Goal: Information Seeking & Learning: Learn about a topic

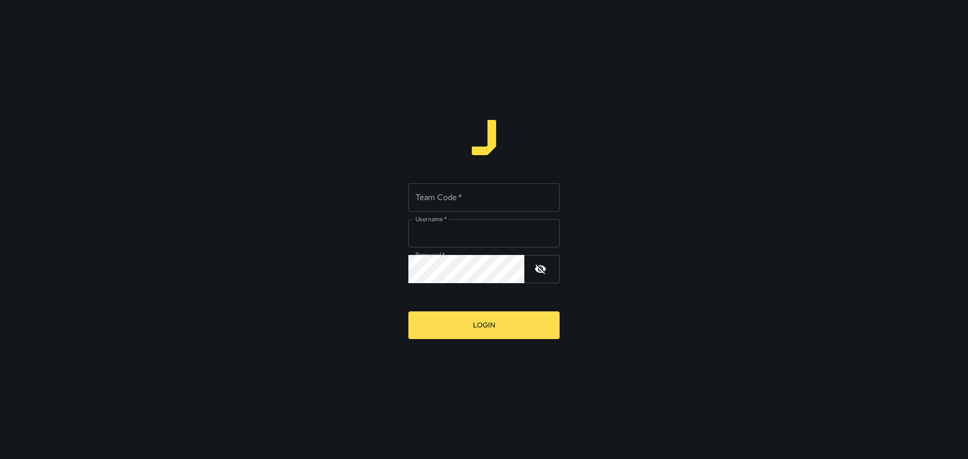
type input "*****"
click at [437, 198] on input "Team Code   *" at bounding box center [483, 198] width 151 height 28
type input "****"
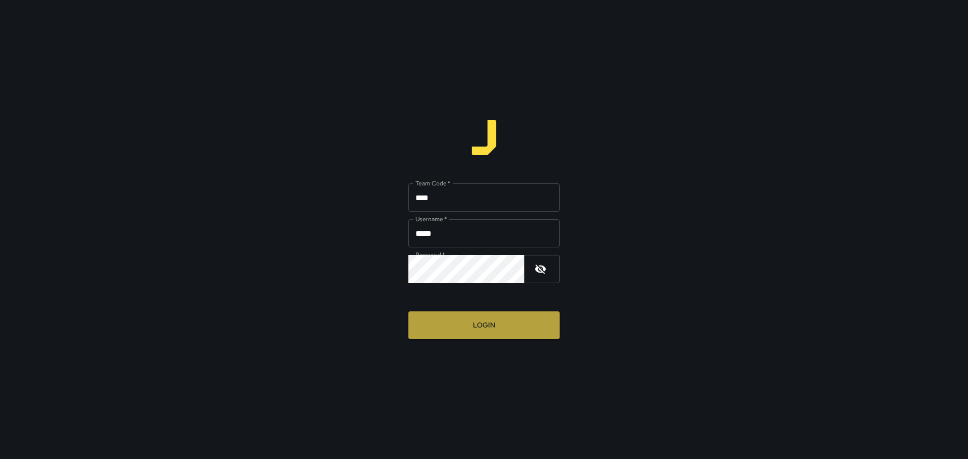
click at [494, 324] on button "Login" at bounding box center [483, 326] width 151 height 28
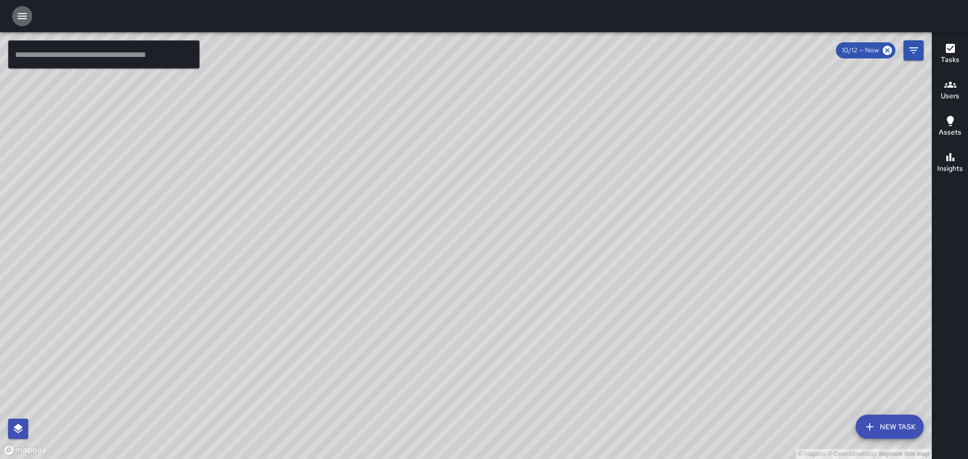
click at [19, 18] on icon "button" at bounding box center [22, 16] width 9 height 6
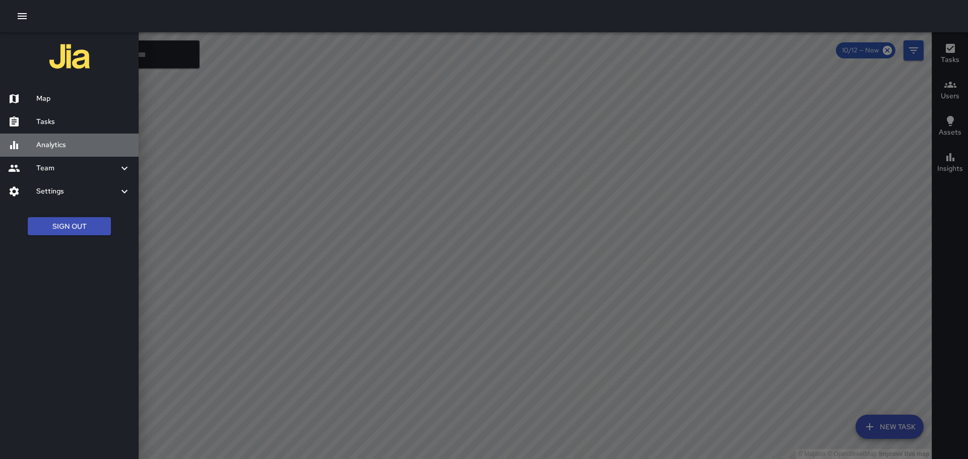
click at [68, 143] on h6 "Analytics" at bounding box center [83, 145] width 94 height 11
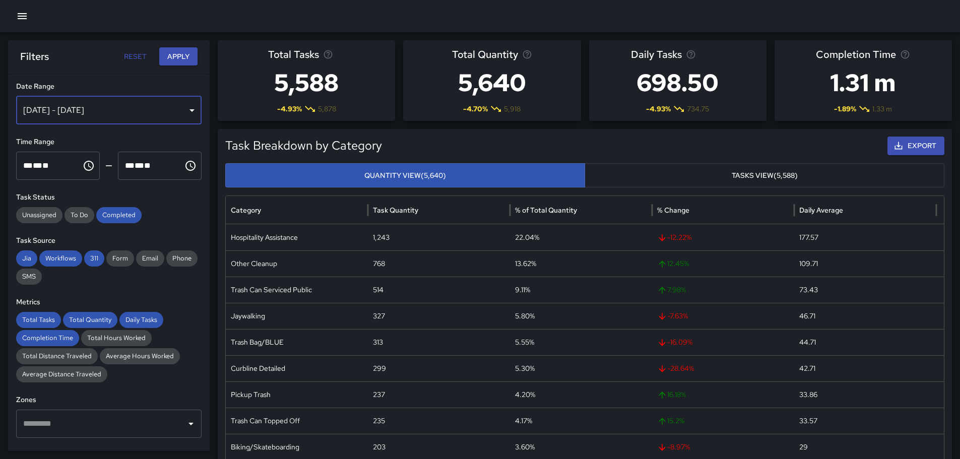
click at [186, 113] on div "[DATE] - [DATE]" at bounding box center [109, 110] width 186 height 28
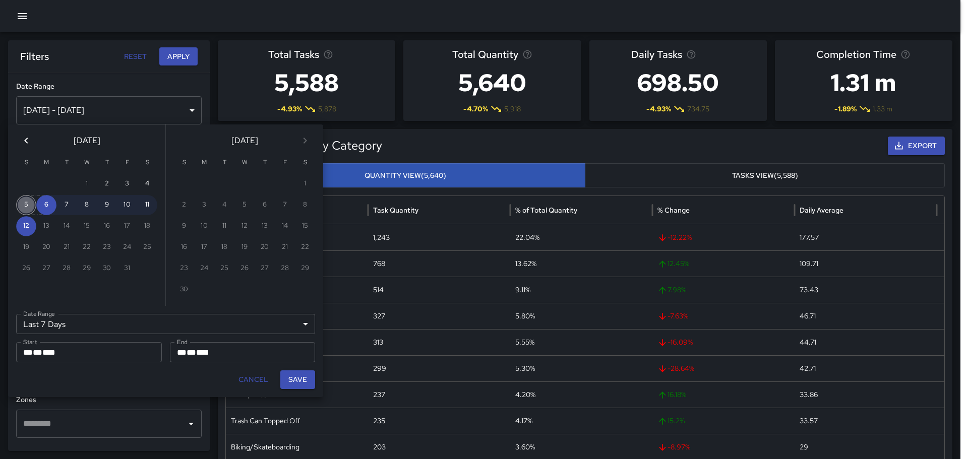
click at [27, 205] on button "5" at bounding box center [26, 205] width 20 height 20
type input "******"
type input "**********"
click at [149, 202] on button "11" at bounding box center [147, 205] width 20 height 20
type input "**********"
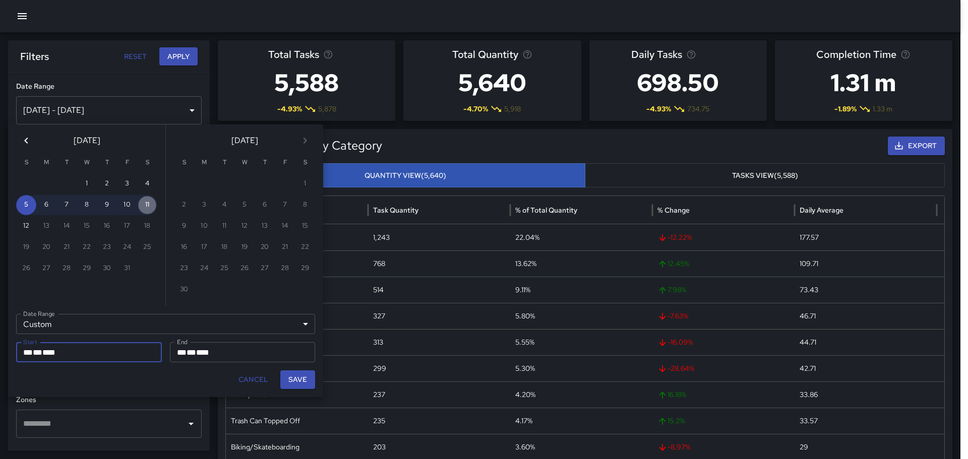
click at [148, 202] on button "11" at bounding box center [147, 205] width 20 height 20
type input "**********"
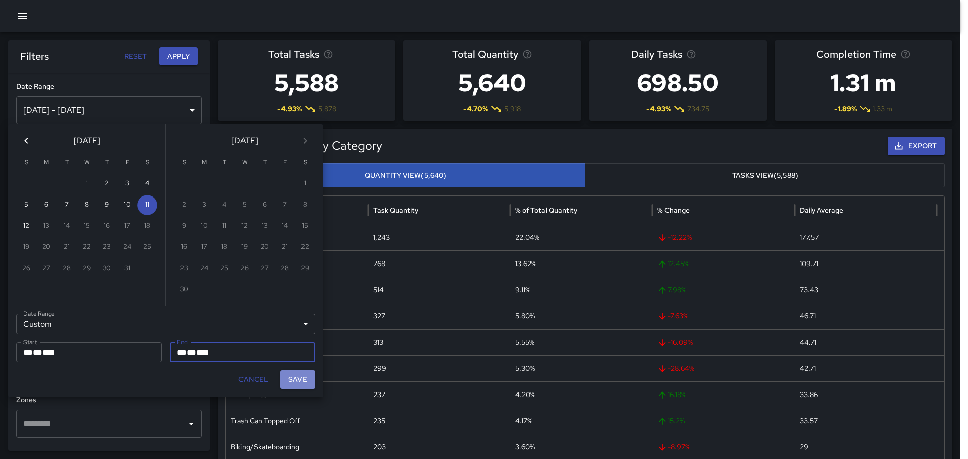
click at [299, 378] on button "Save" at bounding box center [297, 380] width 35 height 19
type input "**********"
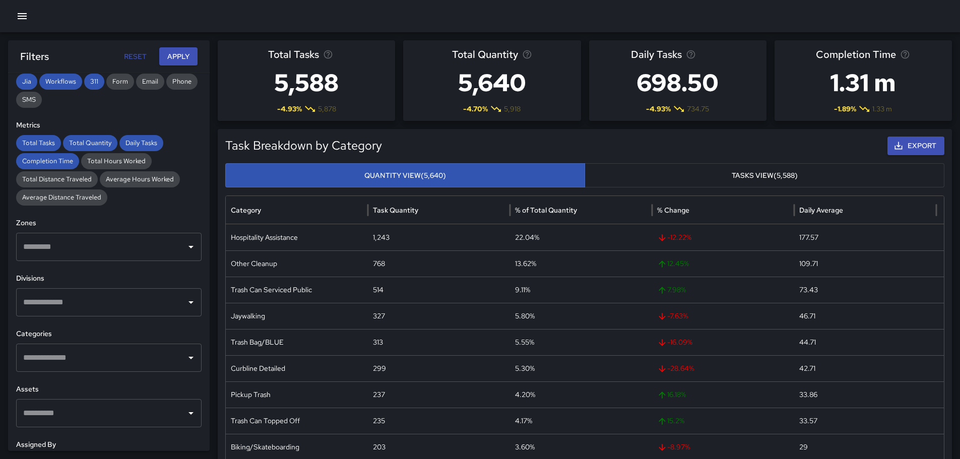
scroll to position [202, 0]
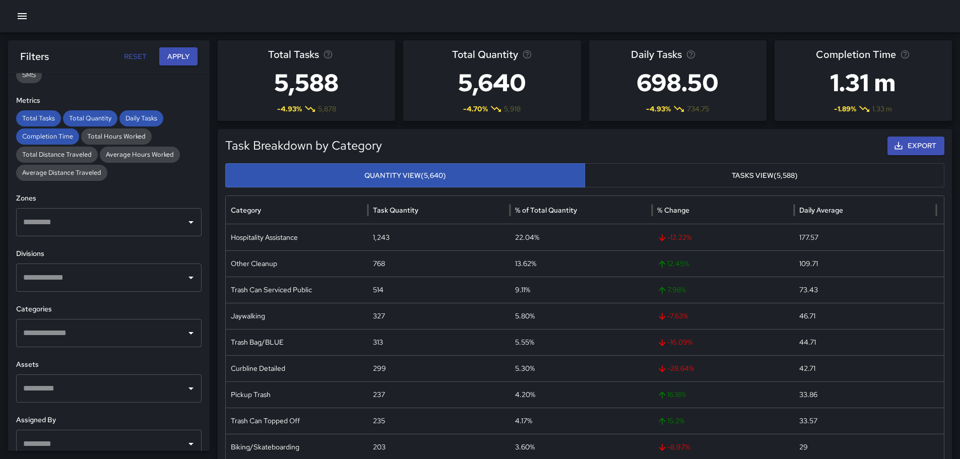
click at [187, 274] on icon "Open" at bounding box center [191, 278] width 12 height 12
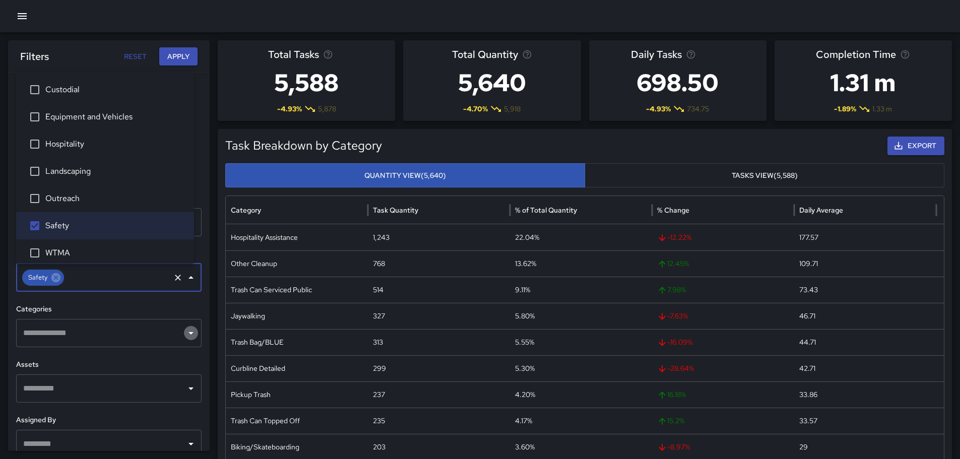
click at [185, 331] on icon "Open" at bounding box center [191, 333] width 12 height 12
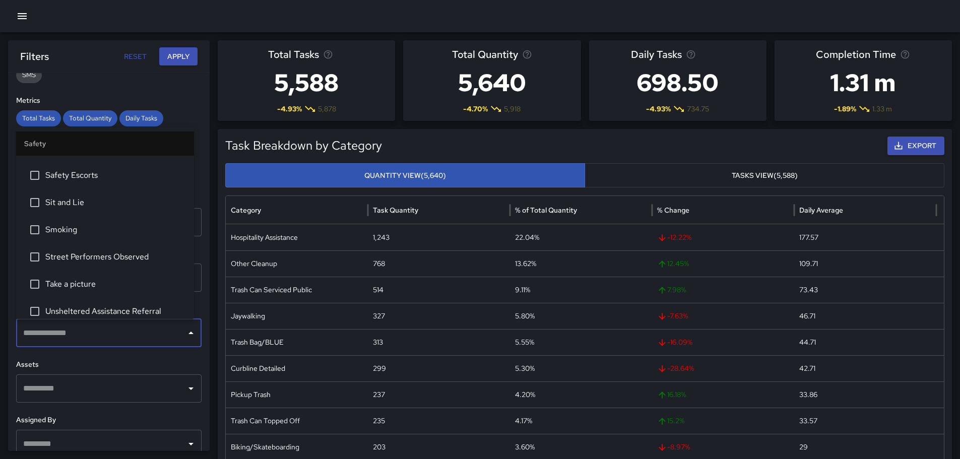
scroll to position [603, 0]
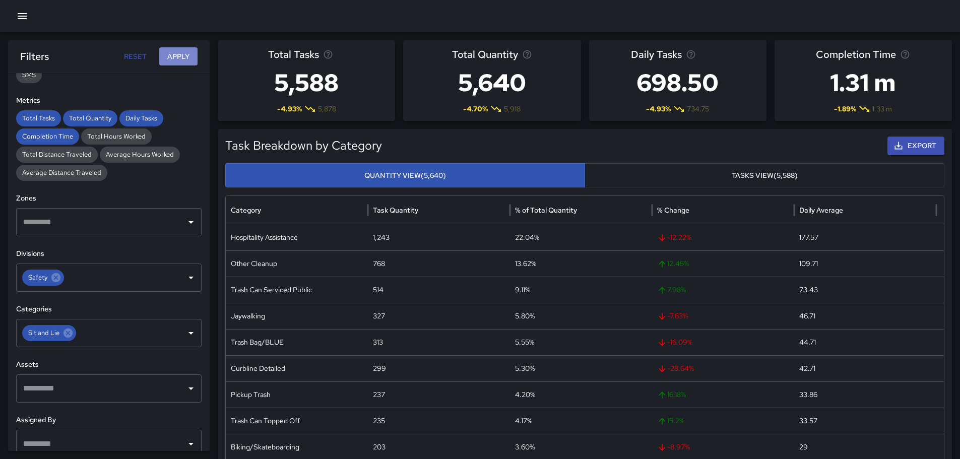
click at [170, 53] on button "Apply" at bounding box center [178, 56] width 38 height 19
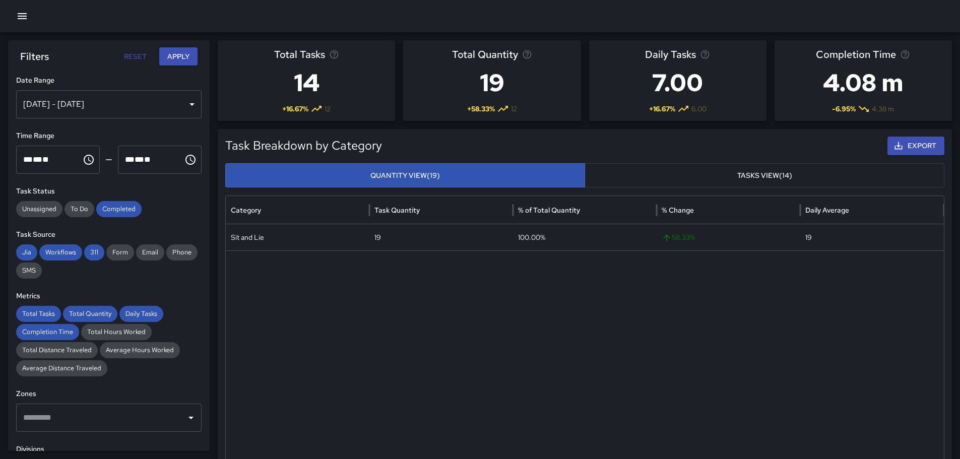
scroll to position [0, 0]
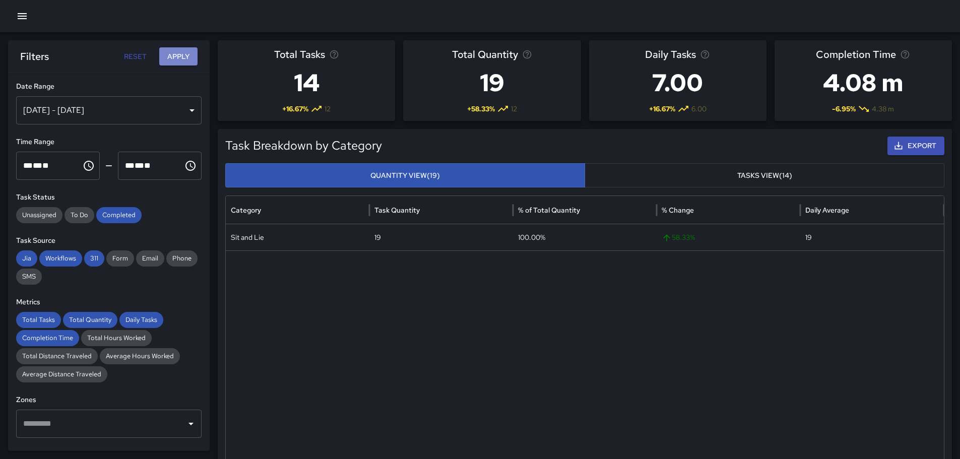
click at [178, 61] on button "Apply" at bounding box center [178, 56] width 38 height 19
click at [189, 110] on div "[DATE] - [DATE]" at bounding box center [109, 110] width 186 height 28
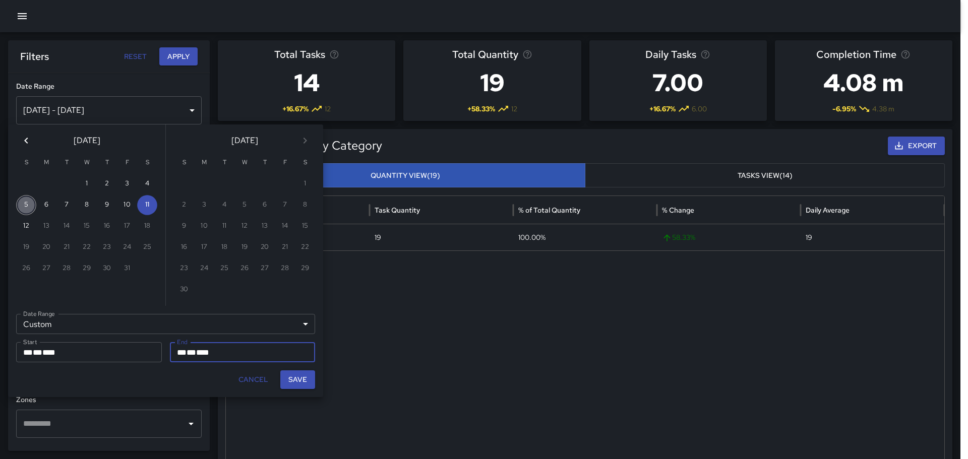
click at [25, 202] on button "5" at bounding box center [26, 205] width 20 height 20
type input "**********"
click at [306, 381] on button "Save" at bounding box center [297, 380] width 35 height 19
type input "**********"
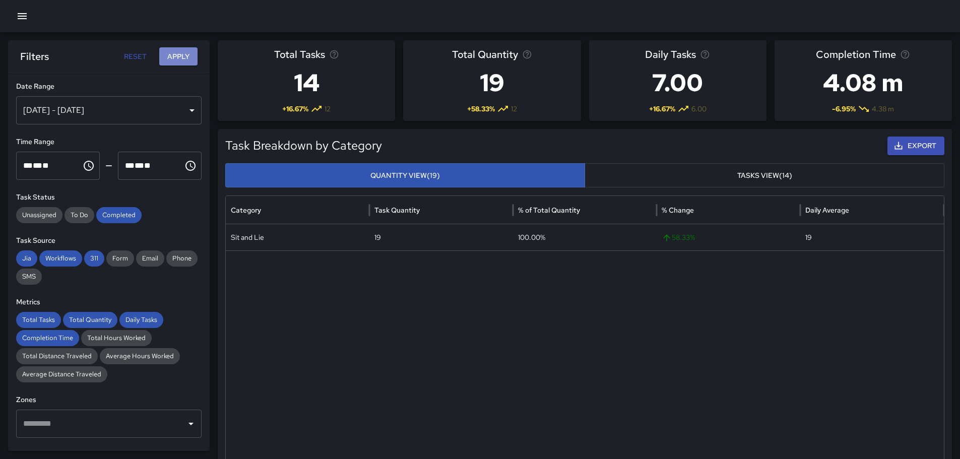
click at [176, 56] on button "Apply" at bounding box center [178, 56] width 38 height 19
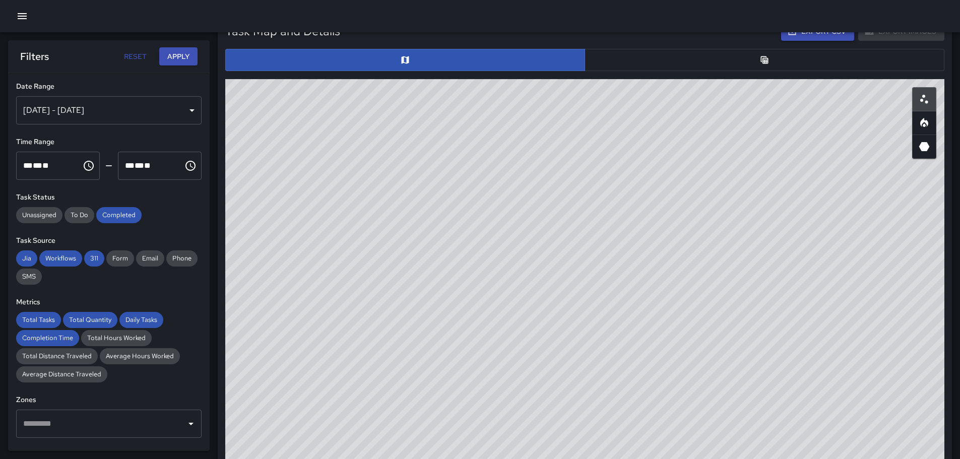
scroll to position [511, 0]
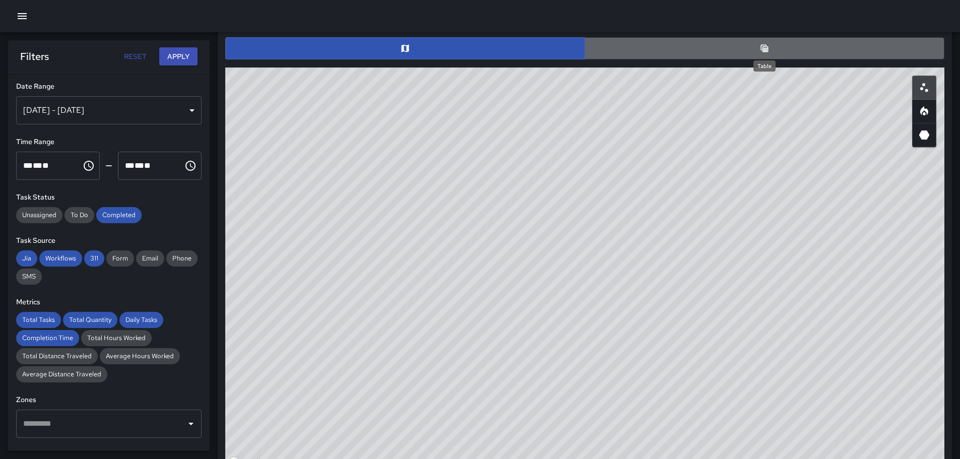
click at [761, 47] on icon "Table" at bounding box center [765, 48] width 10 height 10
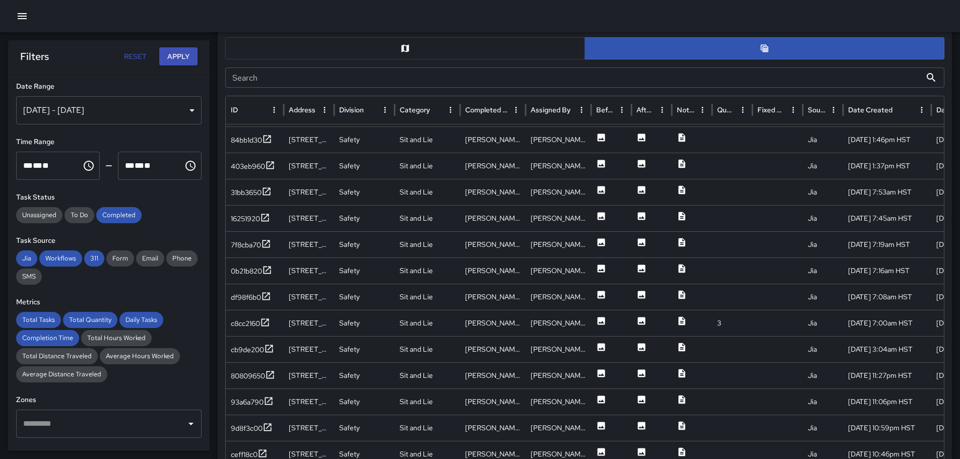
scroll to position [140, 0]
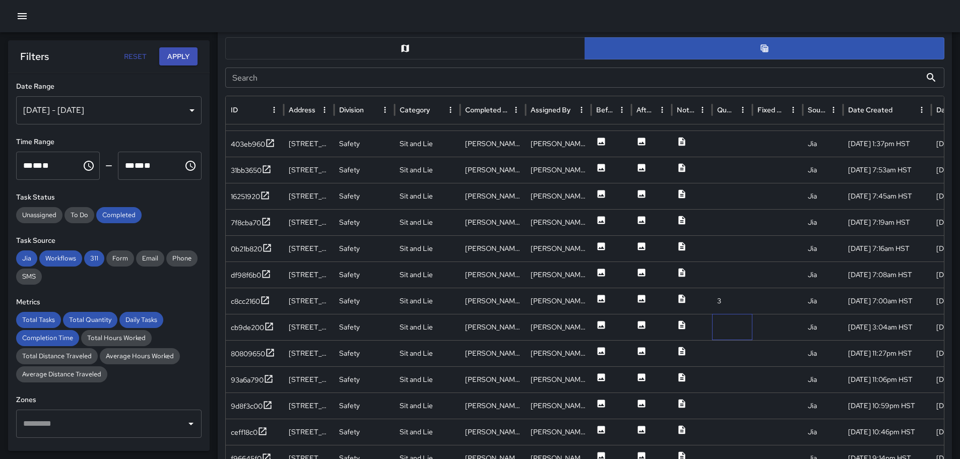
click at [736, 325] on div at bounding box center [732, 327] width 40 height 26
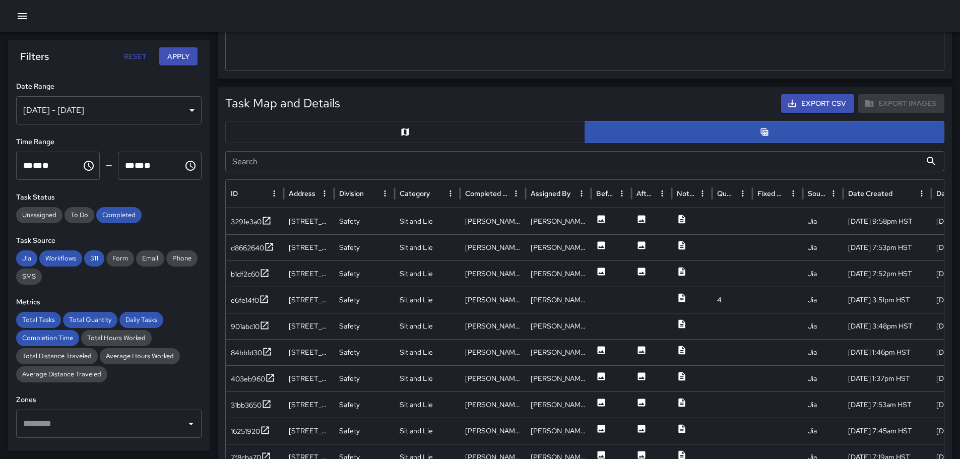
scroll to position [410, 0]
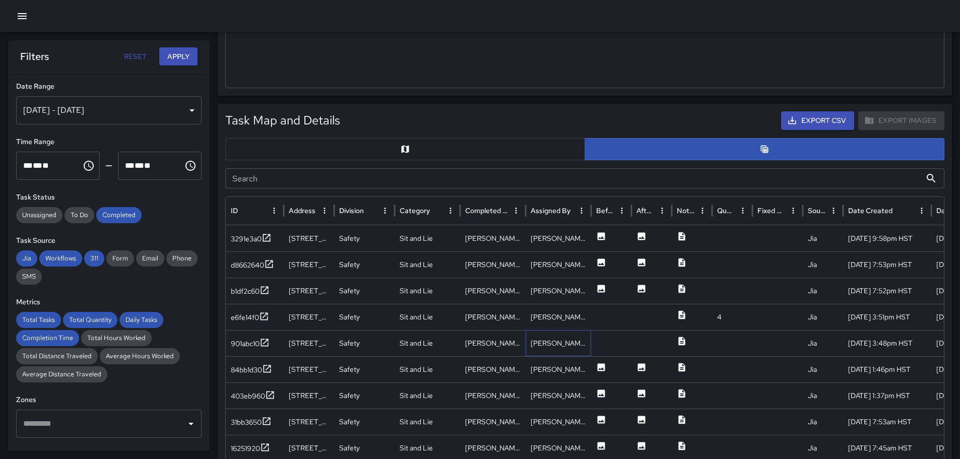
click at [588, 347] on div "[PERSON_NAME]" at bounding box center [559, 343] width 66 height 26
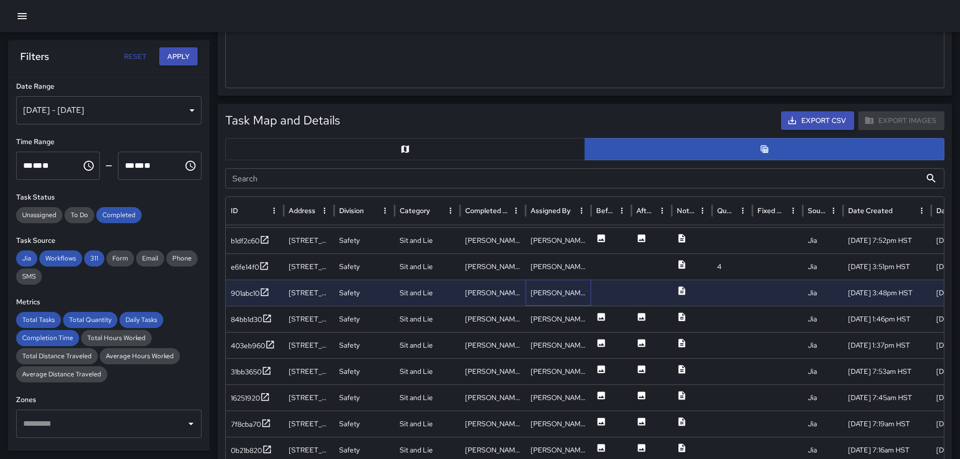
scroll to position [93, 0]
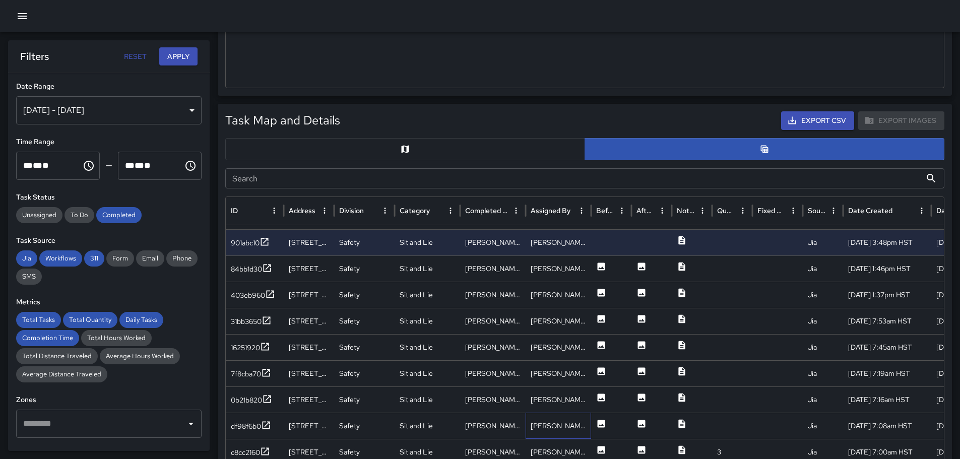
click at [585, 424] on div "[PERSON_NAME]" at bounding box center [559, 426] width 66 height 26
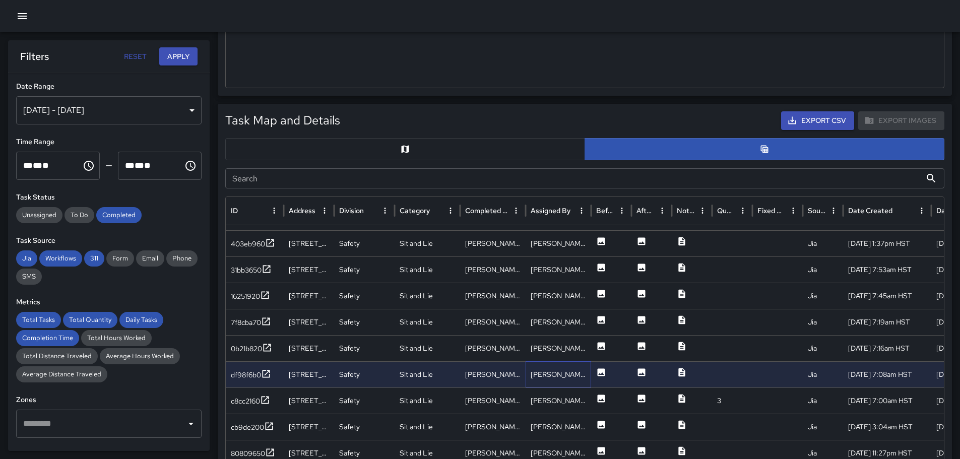
scroll to position [0, 0]
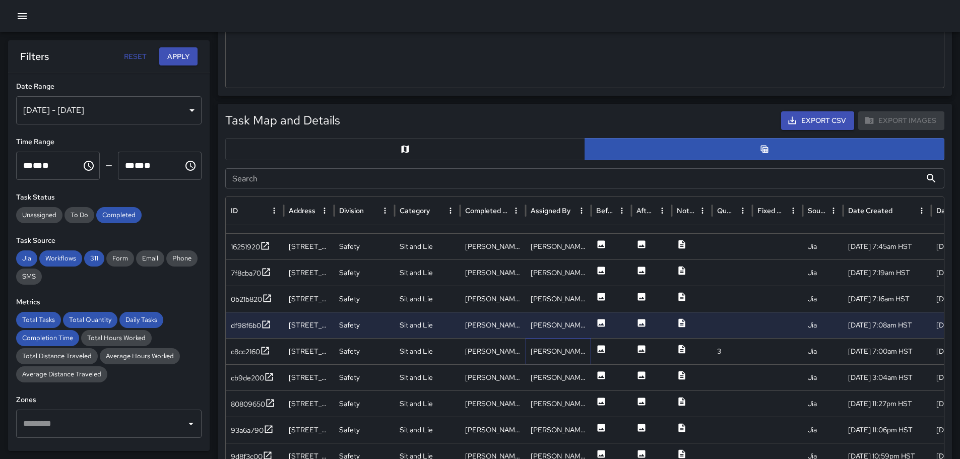
click at [580, 351] on div "[PERSON_NAME]" at bounding box center [559, 351] width 66 height 26
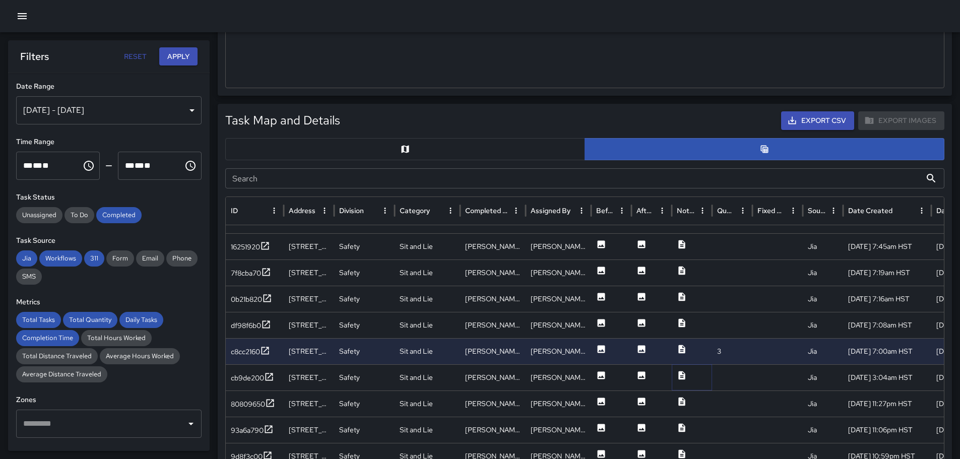
click at [683, 375] on icon at bounding box center [682, 375] width 7 height 9
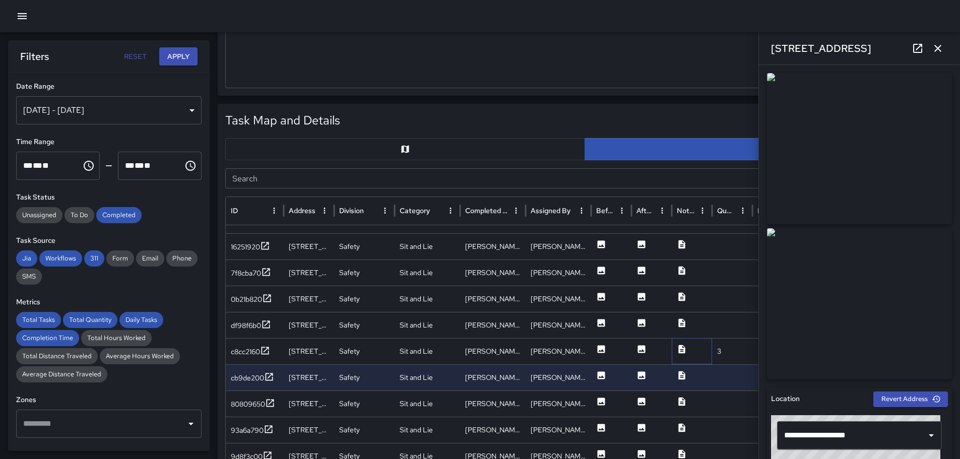
click at [676, 347] on div at bounding box center [692, 351] width 40 height 26
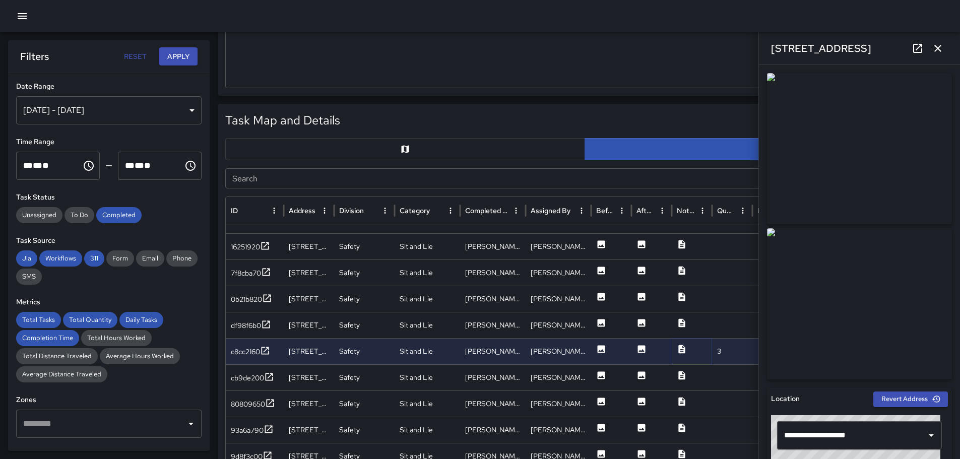
click at [684, 348] on icon at bounding box center [682, 349] width 10 height 10
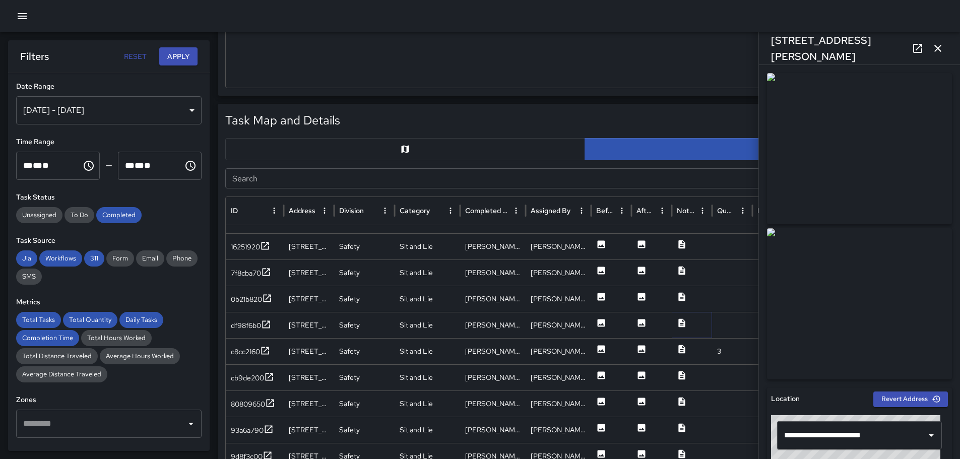
click at [683, 321] on icon at bounding box center [682, 323] width 10 height 10
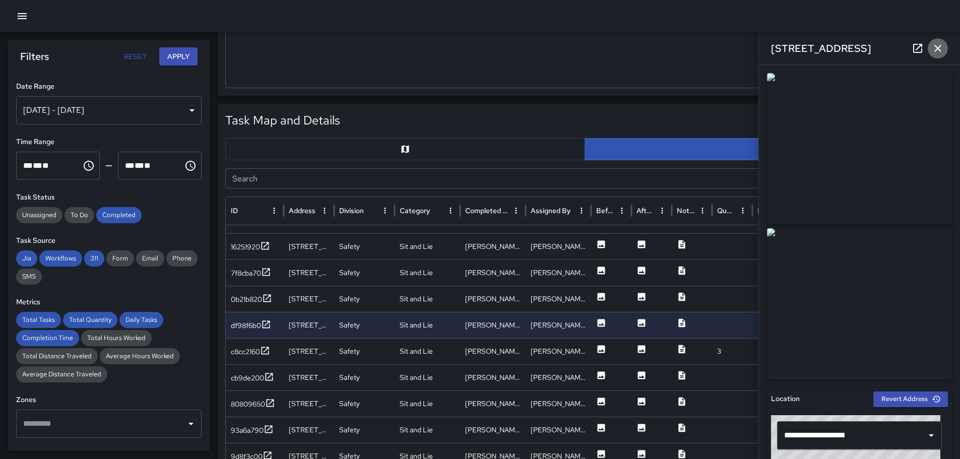
click at [938, 44] on icon "button" at bounding box center [938, 48] width 12 height 12
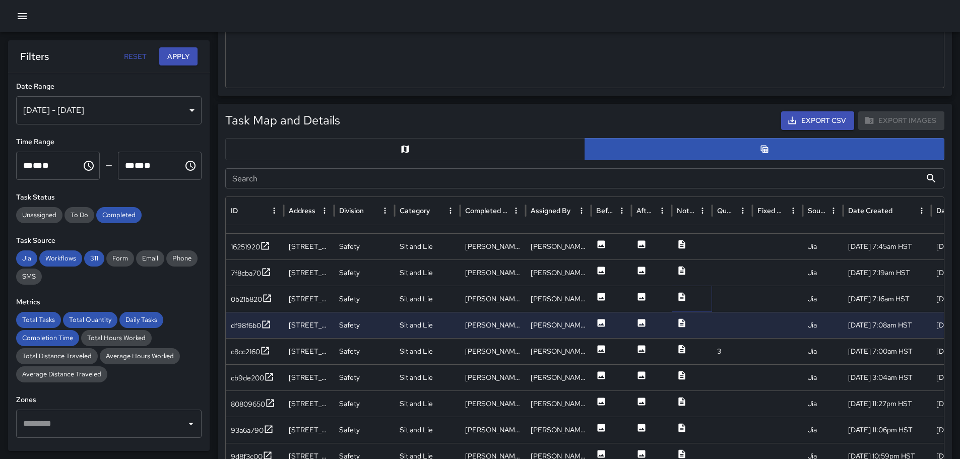
click at [685, 295] on icon at bounding box center [682, 296] width 7 height 9
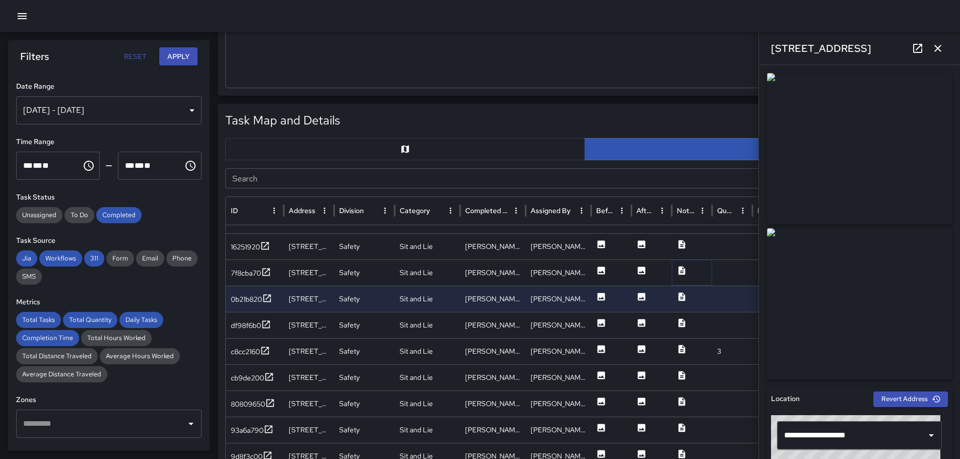
click at [682, 270] on icon at bounding box center [682, 270] width 7 height 9
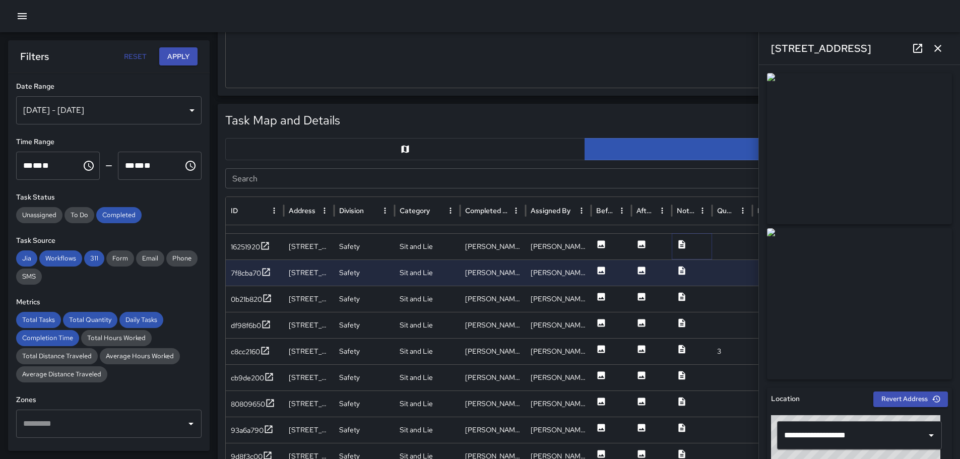
click at [684, 247] on icon at bounding box center [682, 244] width 7 height 9
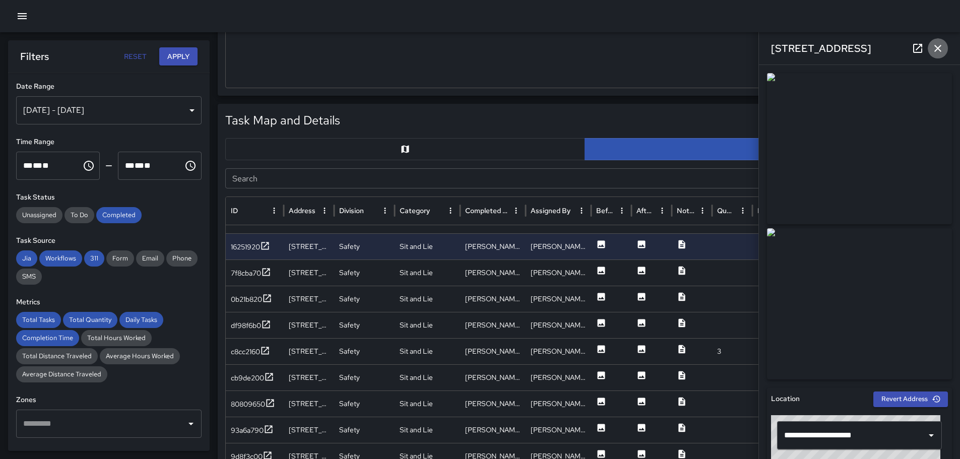
click at [939, 45] on icon "button" at bounding box center [938, 48] width 12 height 12
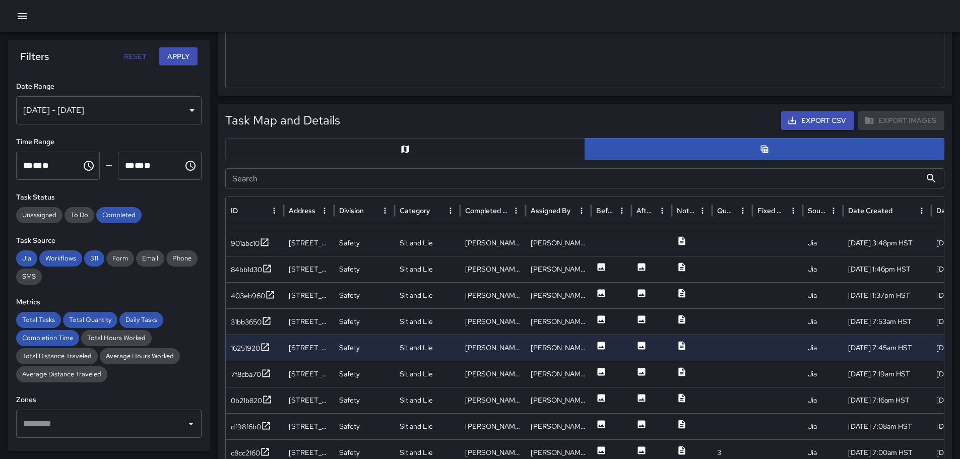
scroll to position [69, 0]
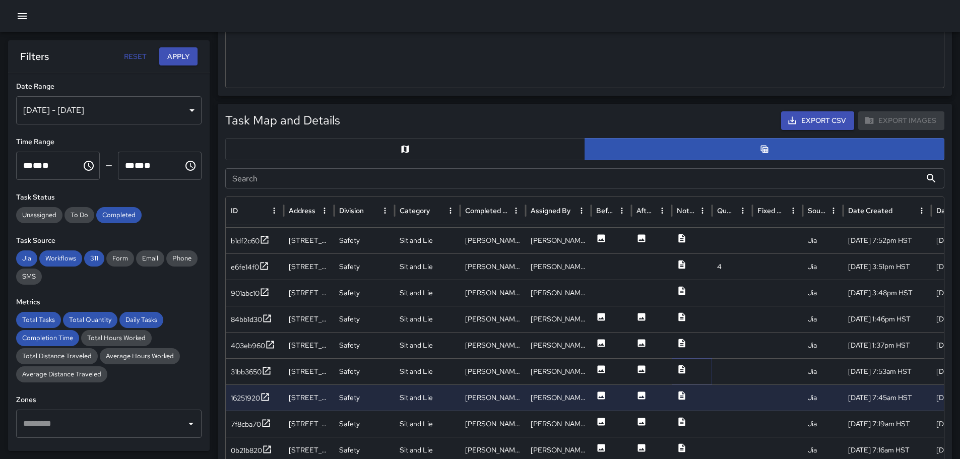
click at [681, 369] on icon at bounding box center [682, 369] width 7 height 9
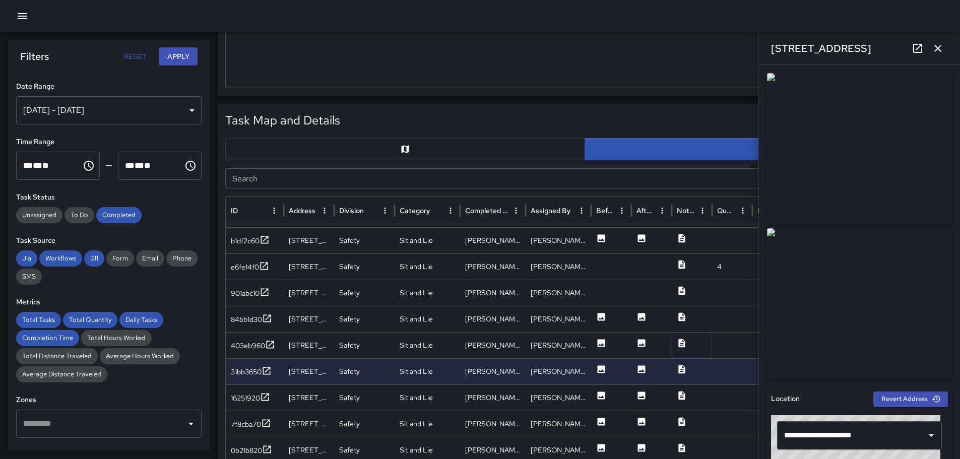
click at [681, 345] on icon at bounding box center [682, 343] width 10 height 10
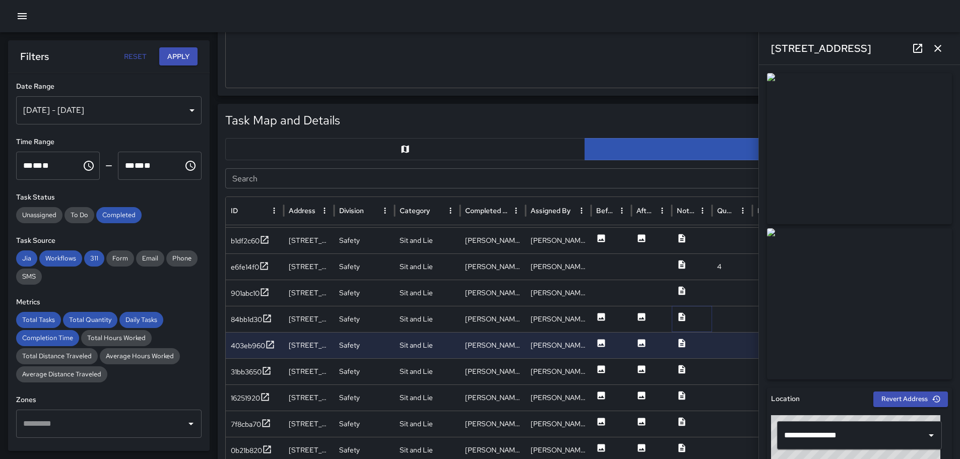
click at [683, 316] on icon at bounding box center [682, 317] width 10 height 10
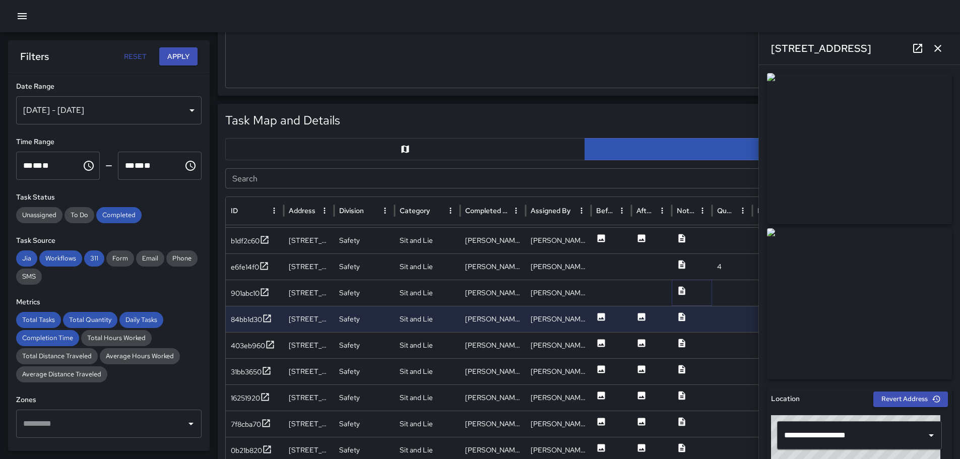
click at [681, 290] on icon at bounding box center [682, 290] width 7 height 9
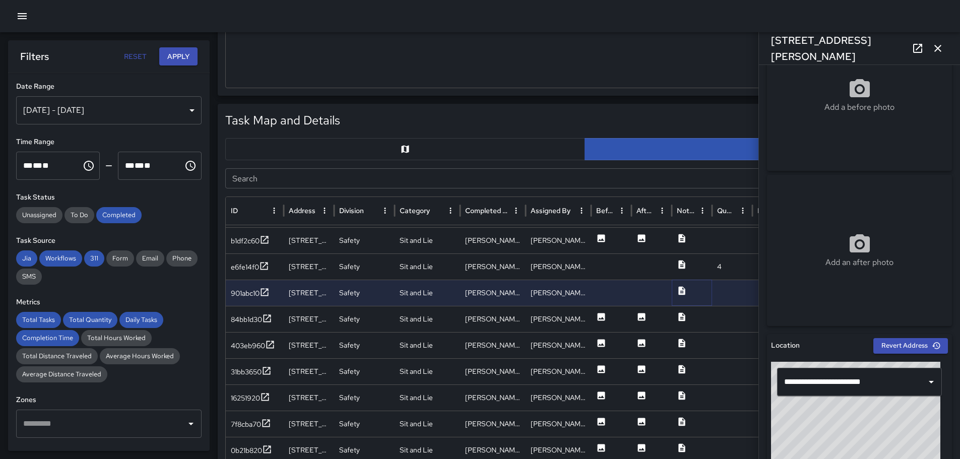
scroll to position [0, 0]
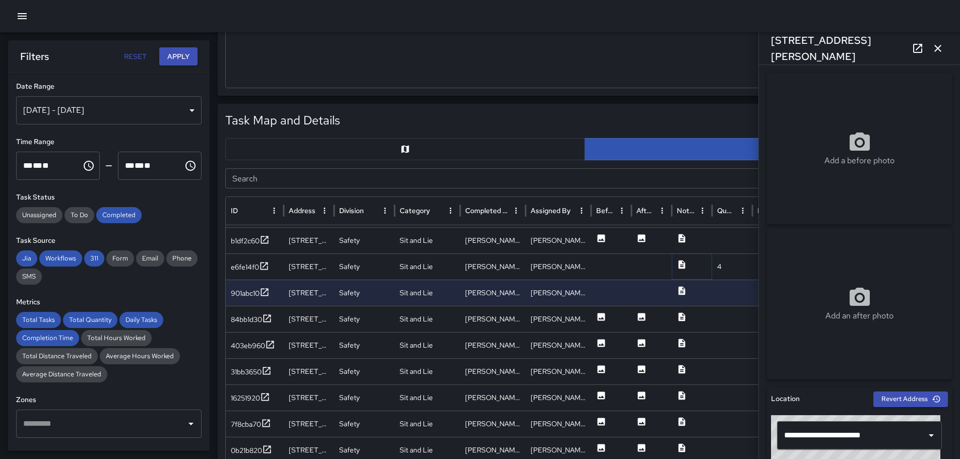
click at [681, 263] on icon at bounding box center [682, 264] width 7 height 9
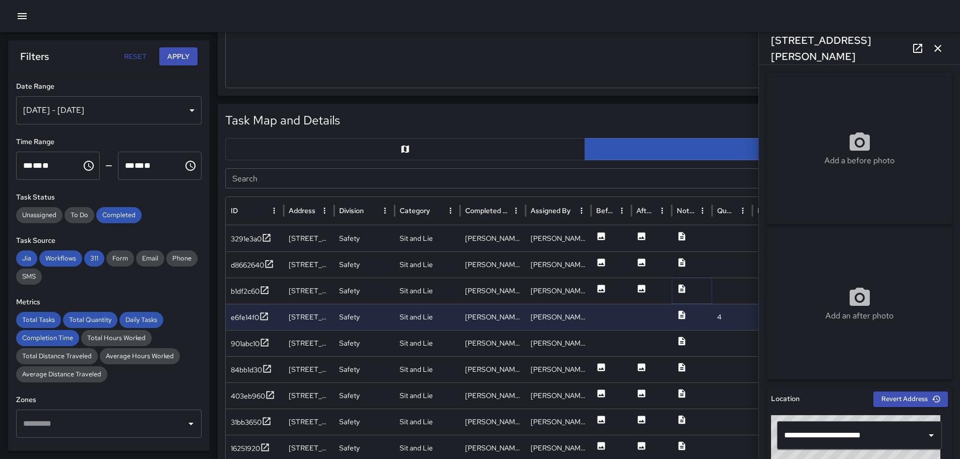
click at [680, 289] on icon at bounding box center [682, 288] width 7 height 9
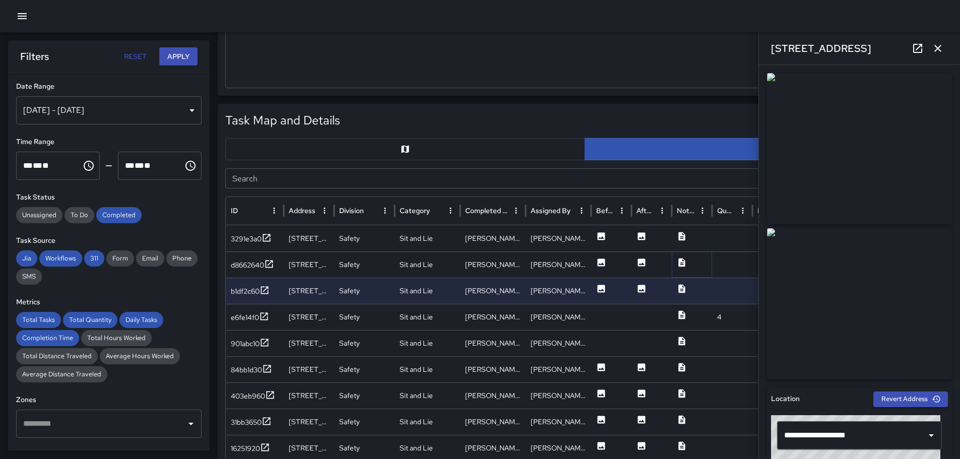
click at [682, 259] on icon at bounding box center [682, 262] width 7 height 9
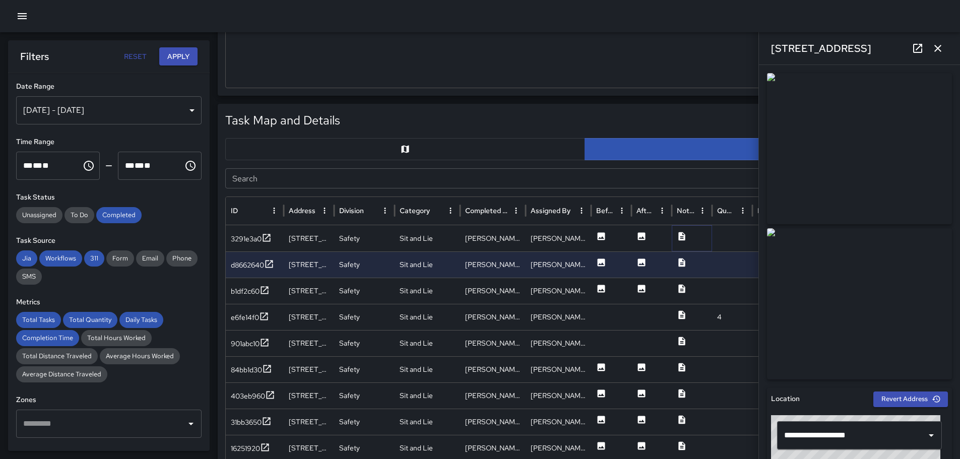
click at [685, 234] on icon at bounding box center [682, 236] width 7 height 9
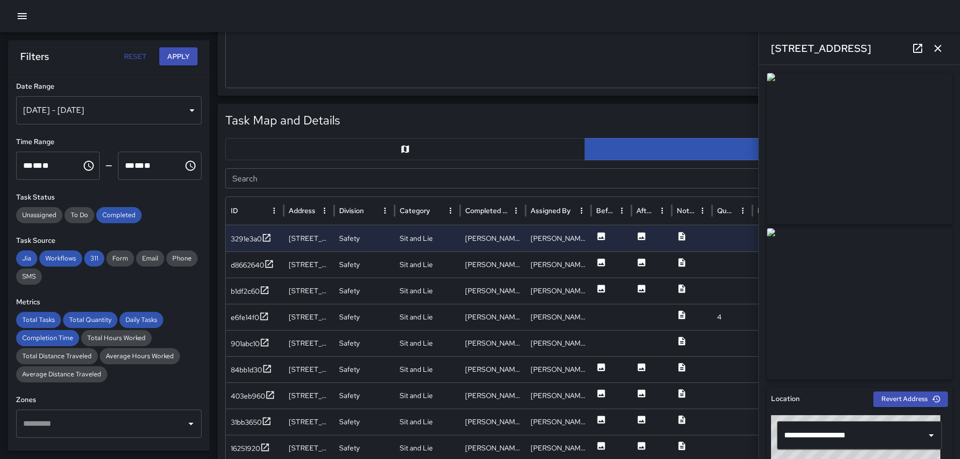
click at [938, 47] on icon "button" at bounding box center [938, 48] width 12 height 12
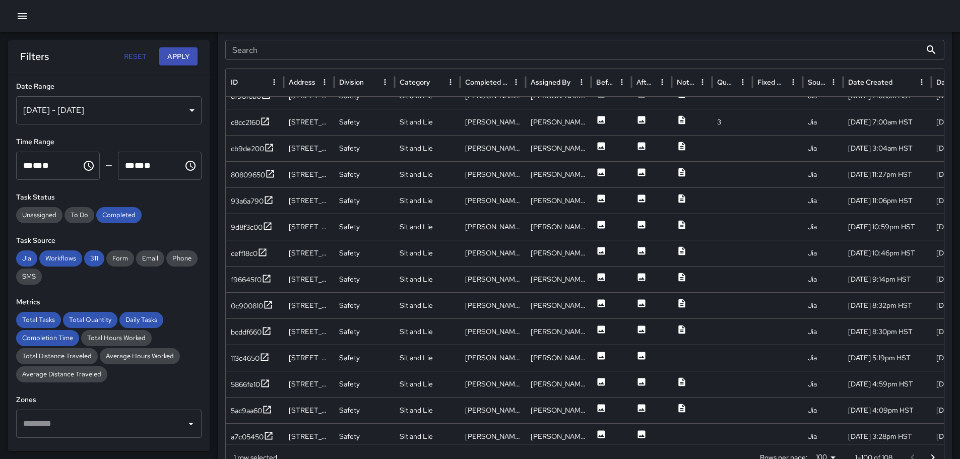
scroll to position [326, 0]
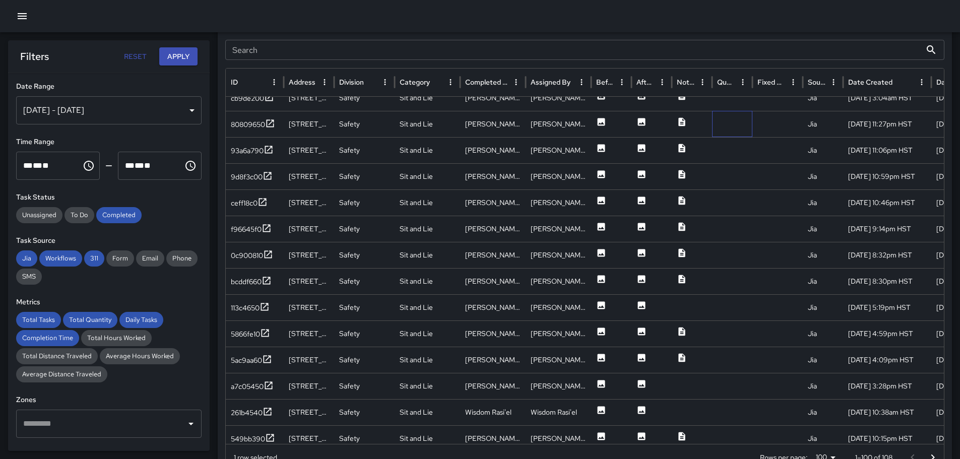
click at [741, 126] on div at bounding box center [732, 124] width 40 height 26
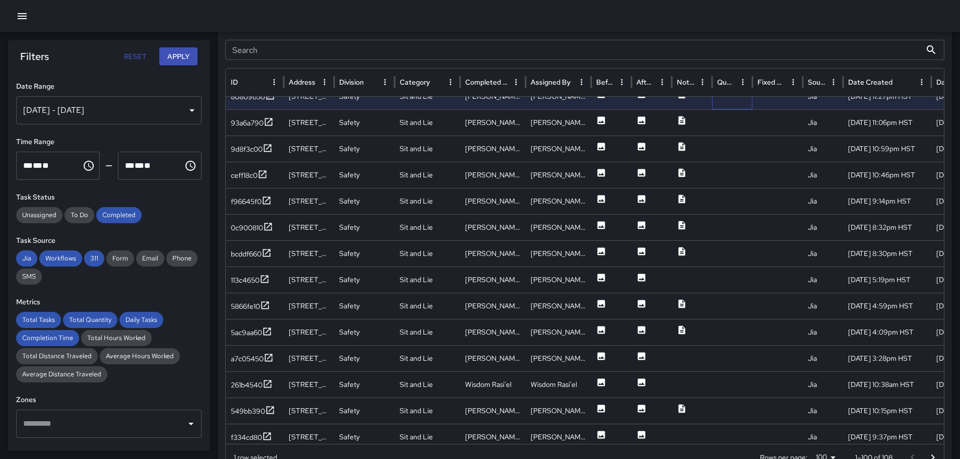
scroll to position [373, 0]
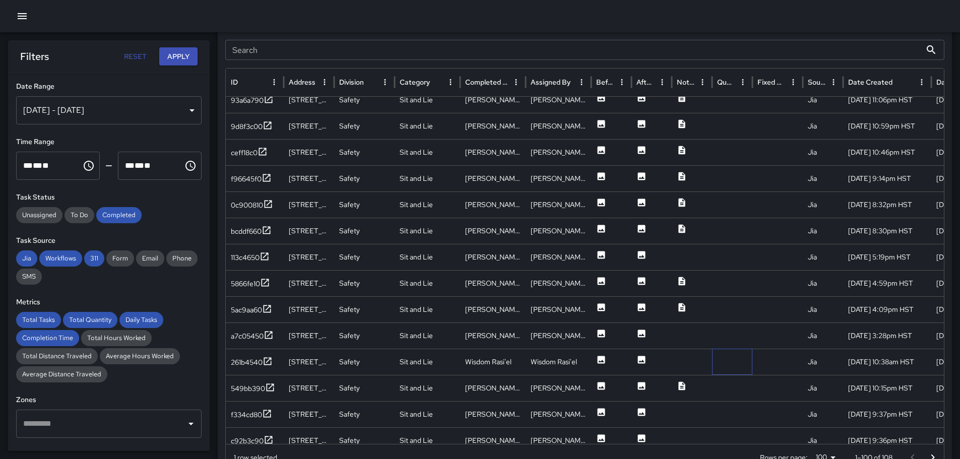
click at [719, 362] on div at bounding box center [732, 362] width 40 height 26
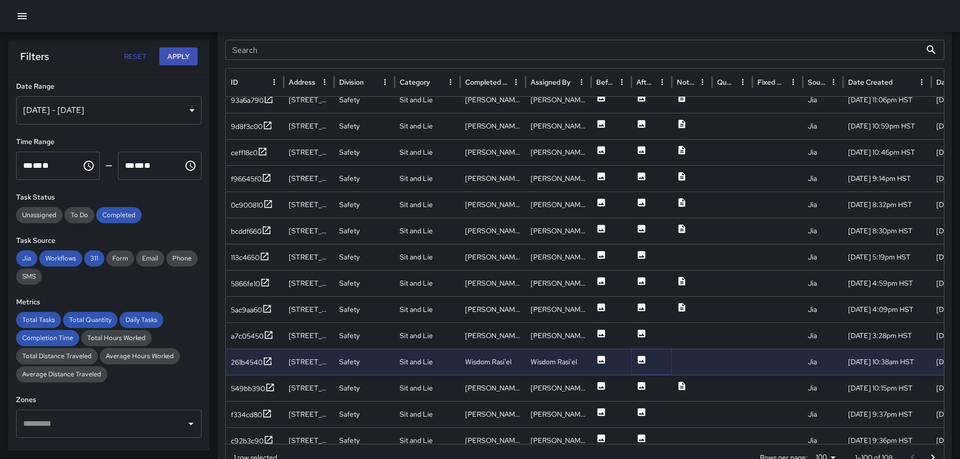
click at [643, 359] on icon at bounding box center [642, 360] width 8 height 8
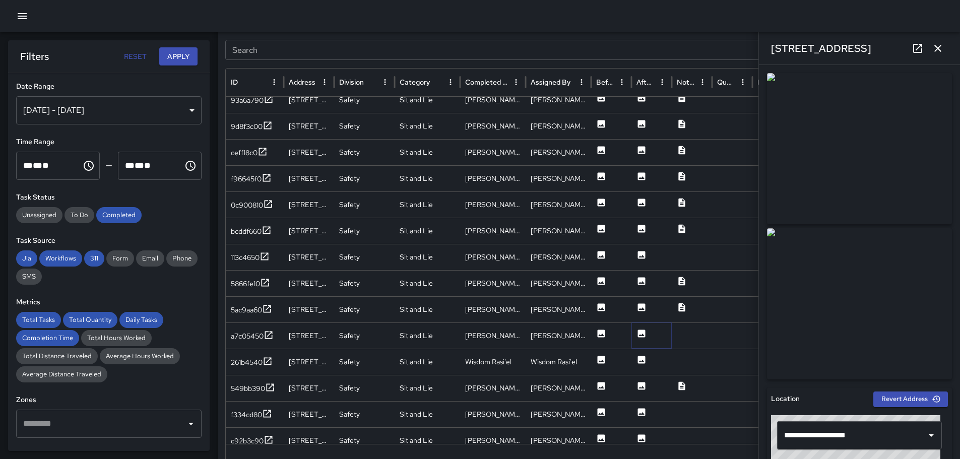
click at [639, 333] on icon at bounding box center [642, 334] width 8 height 8
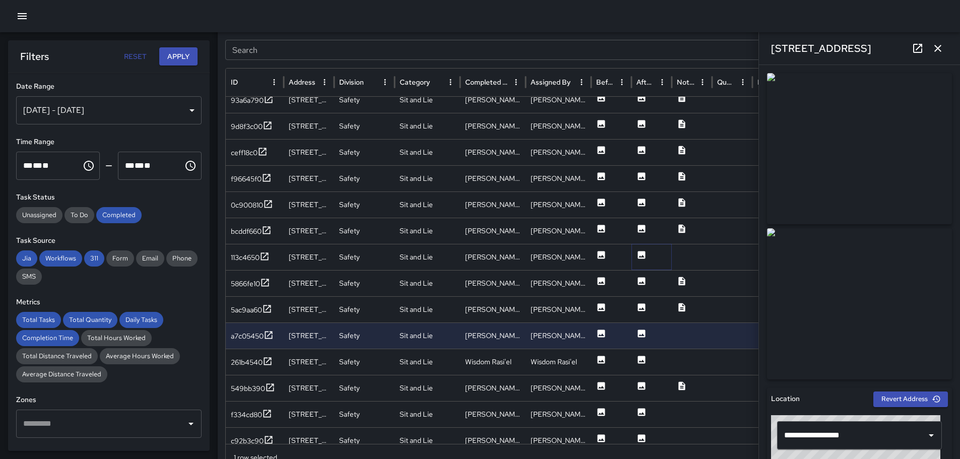
click at [642, 254] on icon at bounding box center [642, 255] width 8 height 8
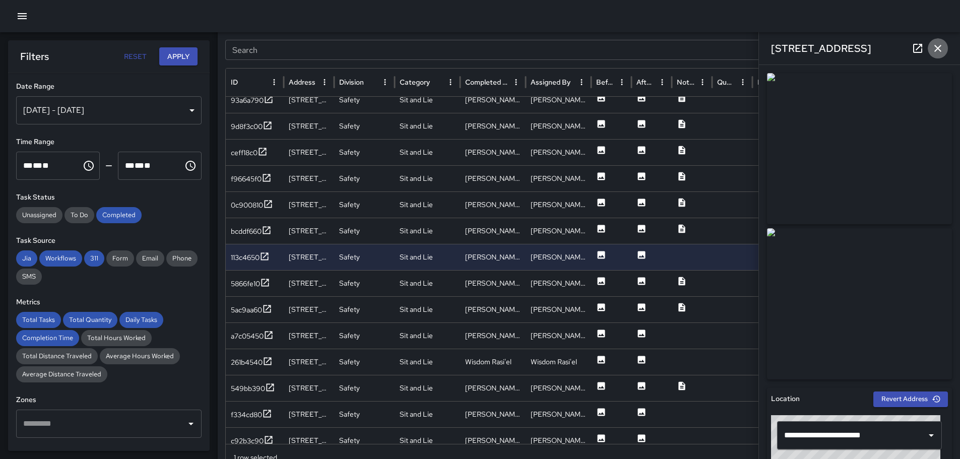
click at [939, 46] on icon "button" at bounding box center [938, 48] width 12 height 12
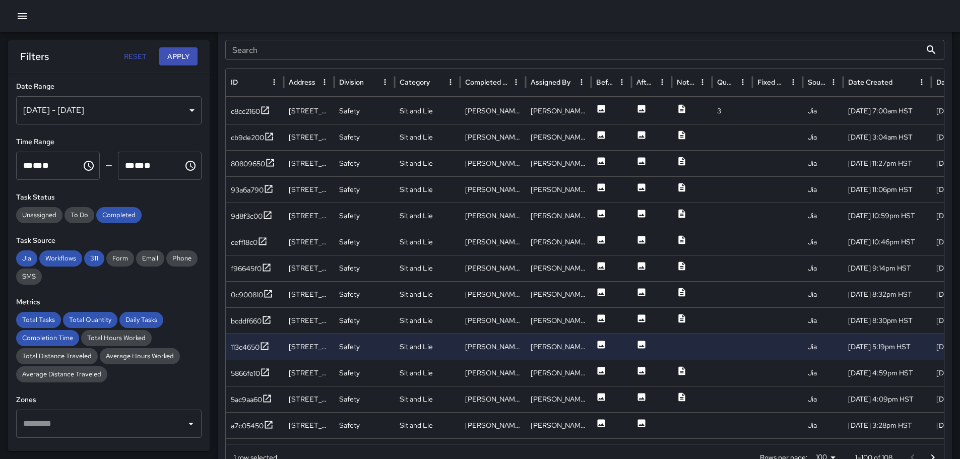
scroll to position [280, 0]
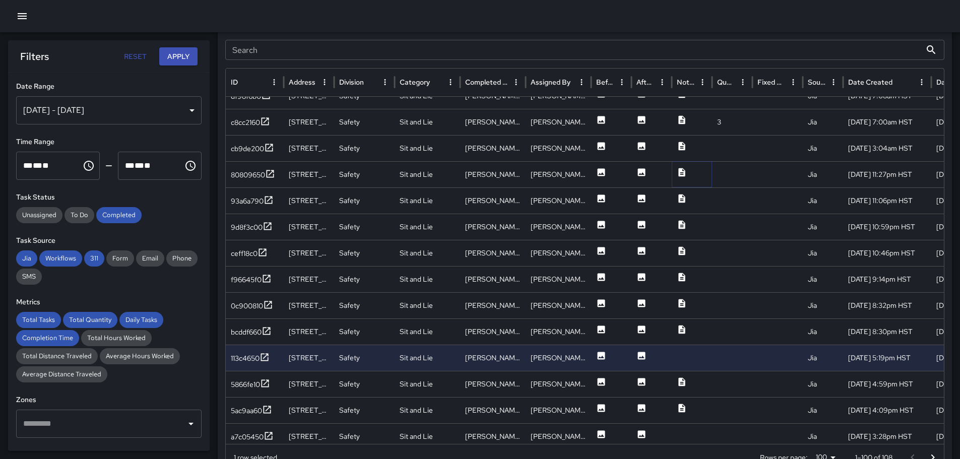
click at [682, 173] on icon at bounding box center [682, 172] width 10 height 10
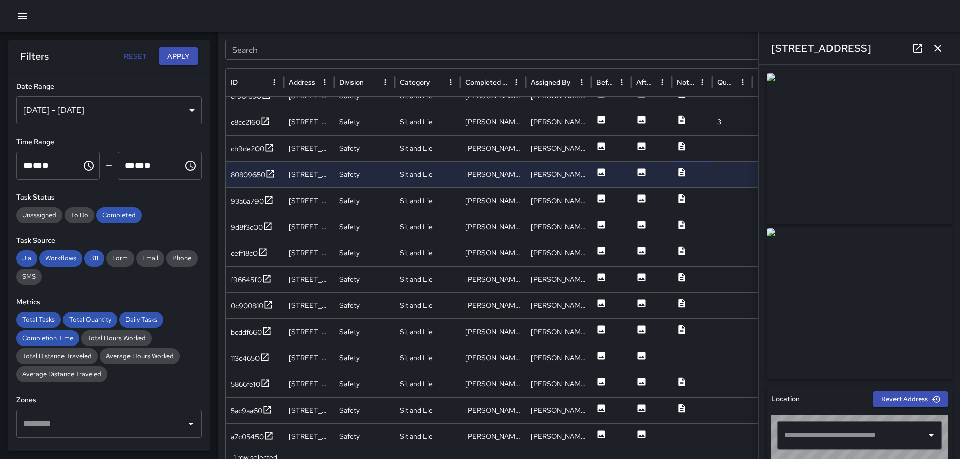
type input "**********"
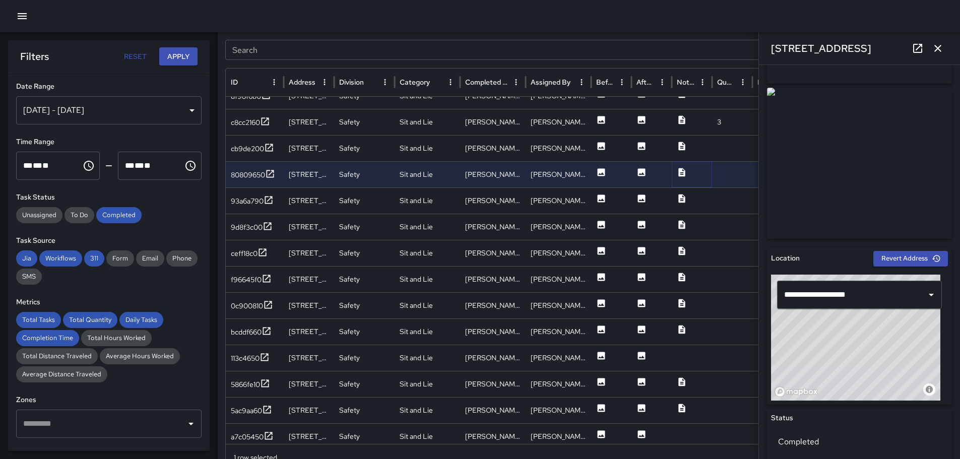
scroll to position [0, 0]
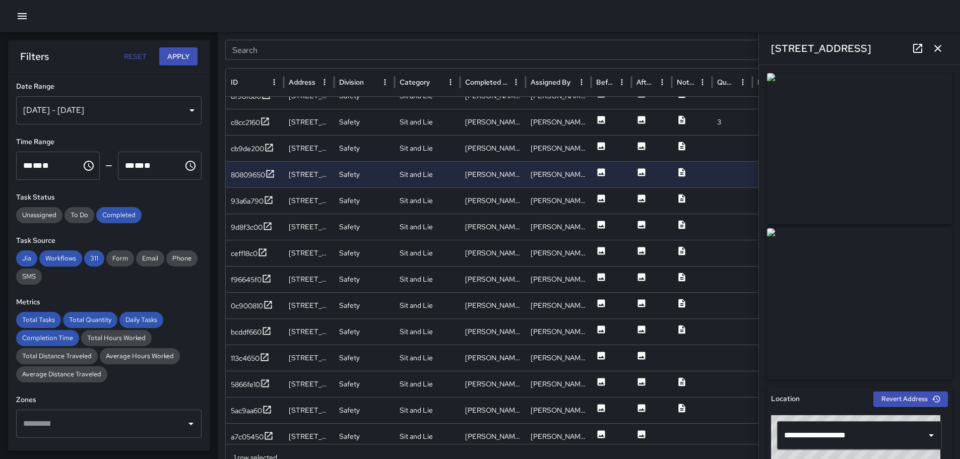
click at [942, 45] on icon "button" at bounding box center [938, 48] width 12 height 12
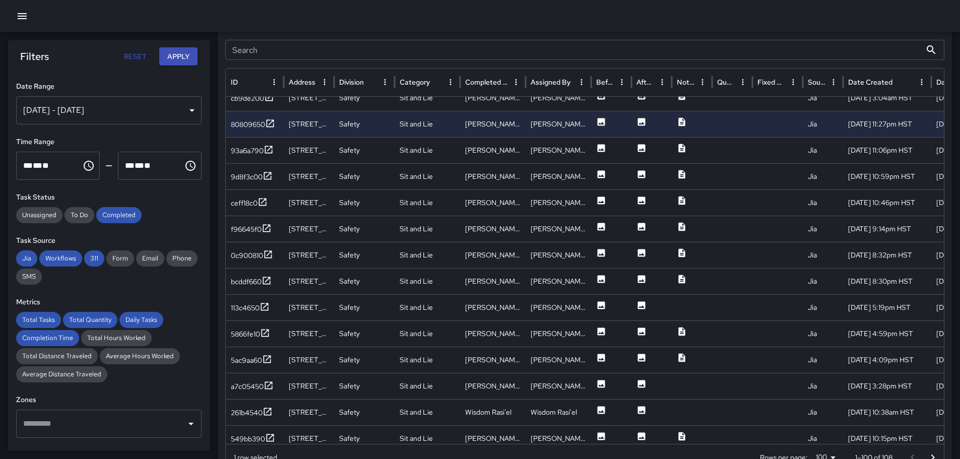
scroll to position [373, 0]
